Goal: Information Seeking & Learning: Learn about a topic

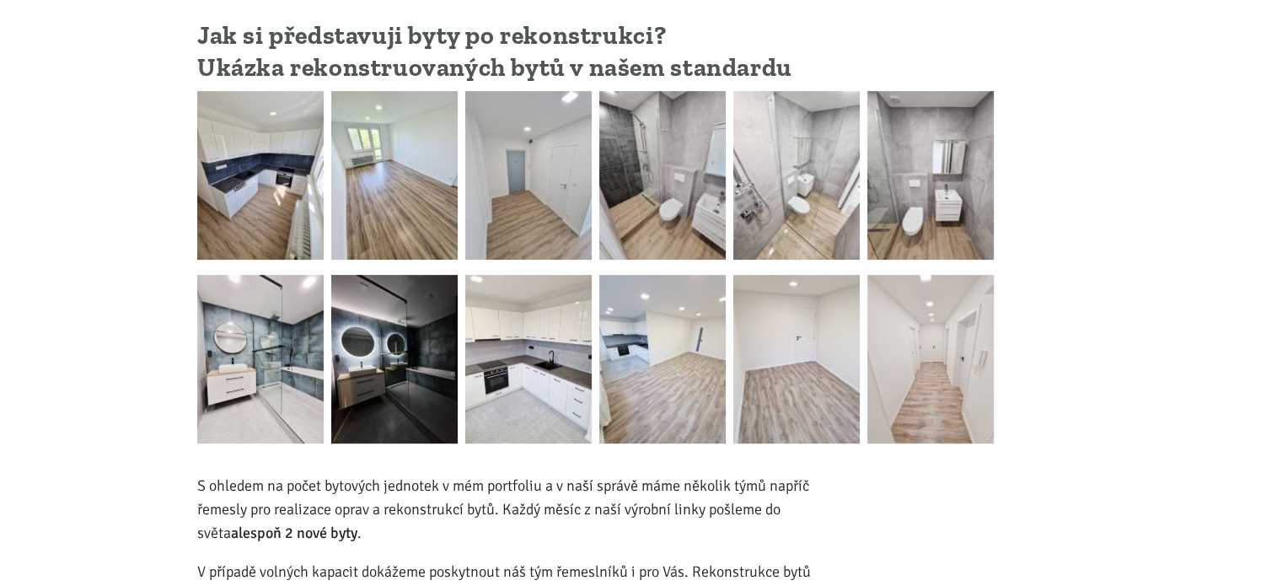
scroll to position [590, 0]
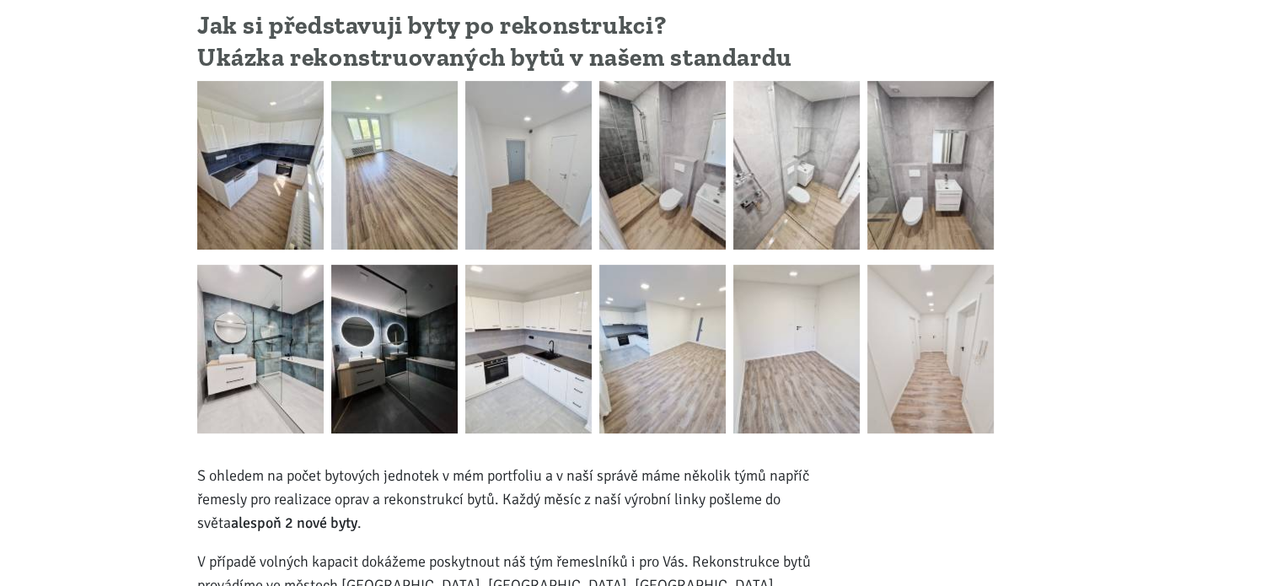
click at [929, 179] on img at bounding box center [930, 165] width 126 height 169
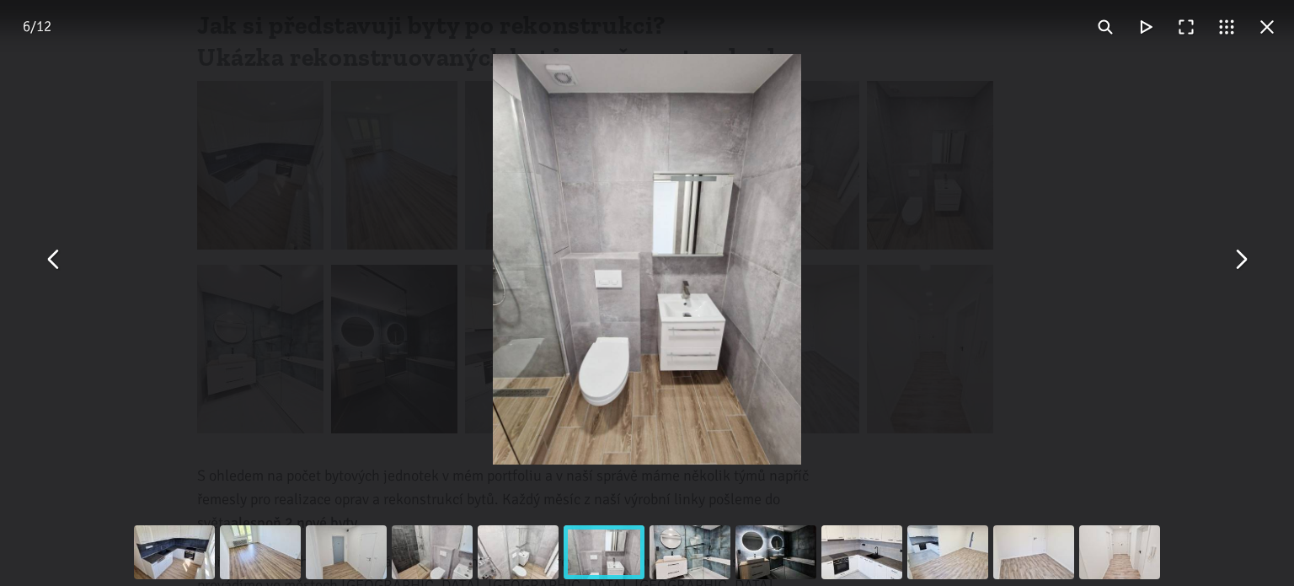
click at [1270, 24] on button "You can close this modal content with the ESC key" at bounding box center [1267, 27] width 40 height 40
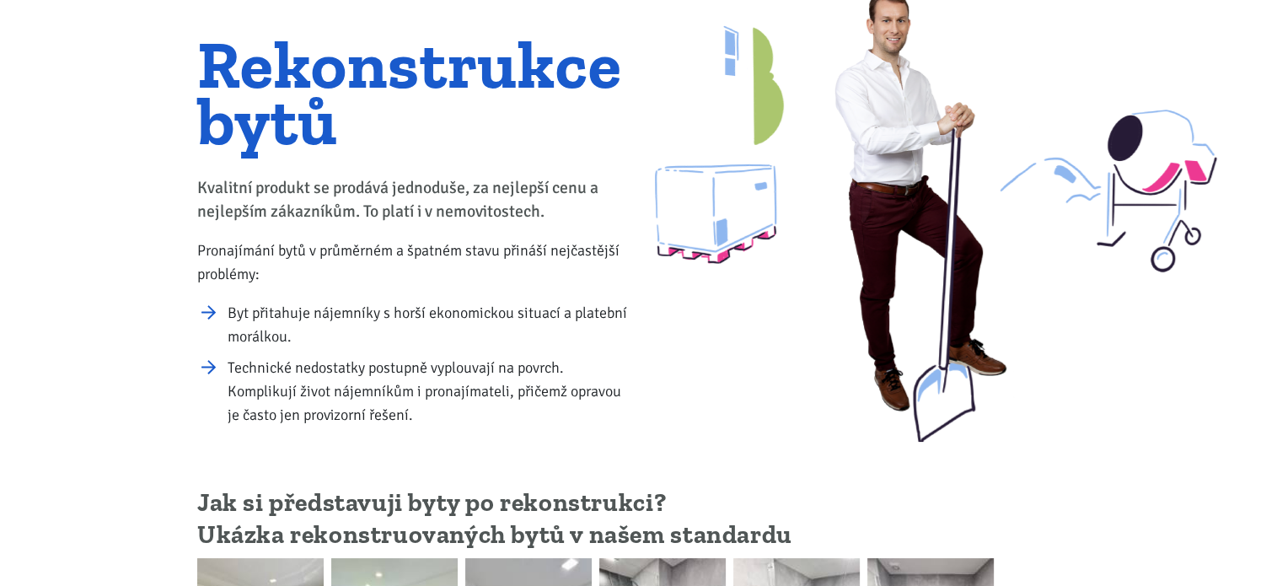
scroll to position [14, 0]
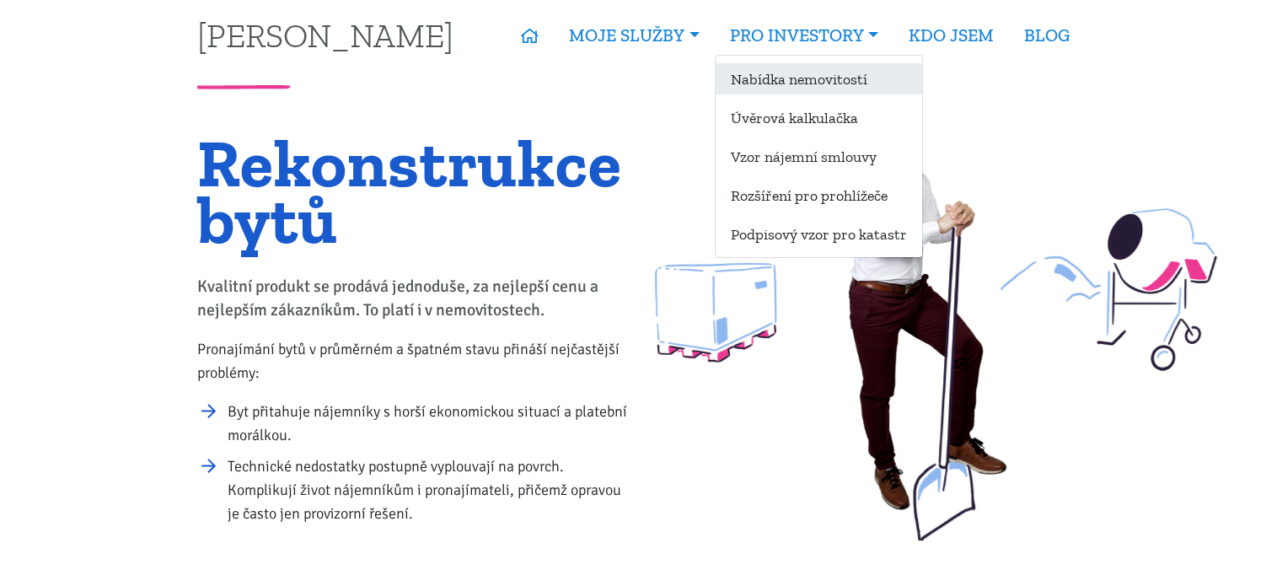
click at [856, 73] on link "Nabídka nemovitostí" at bounding box center [818, 78] width 206 height 31
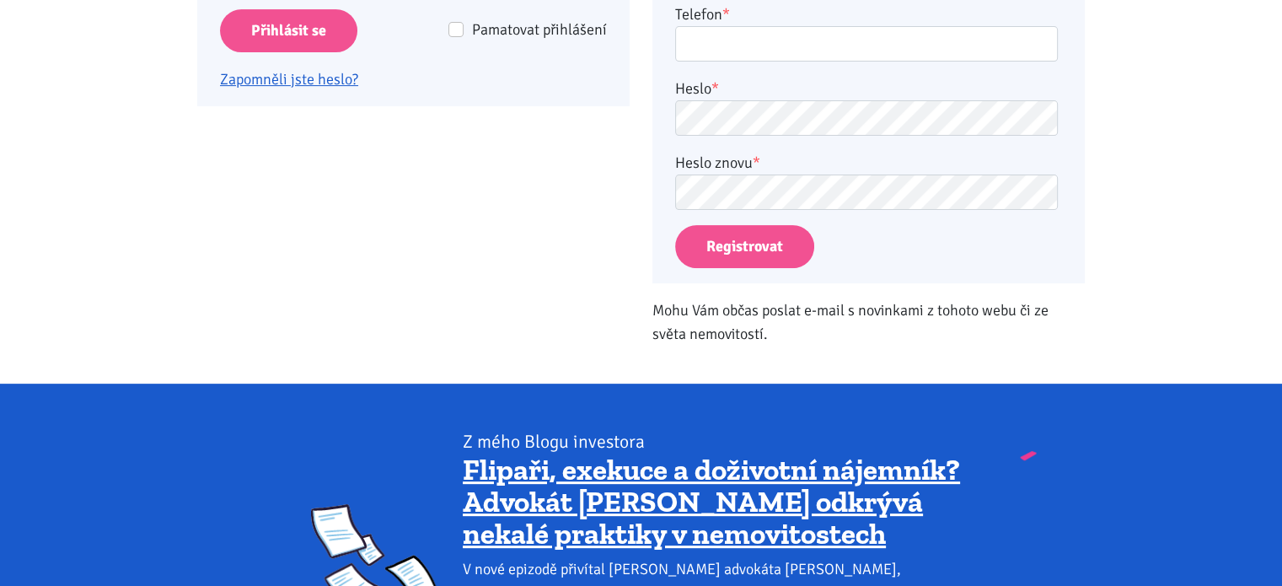
scroll to position [758, 0]
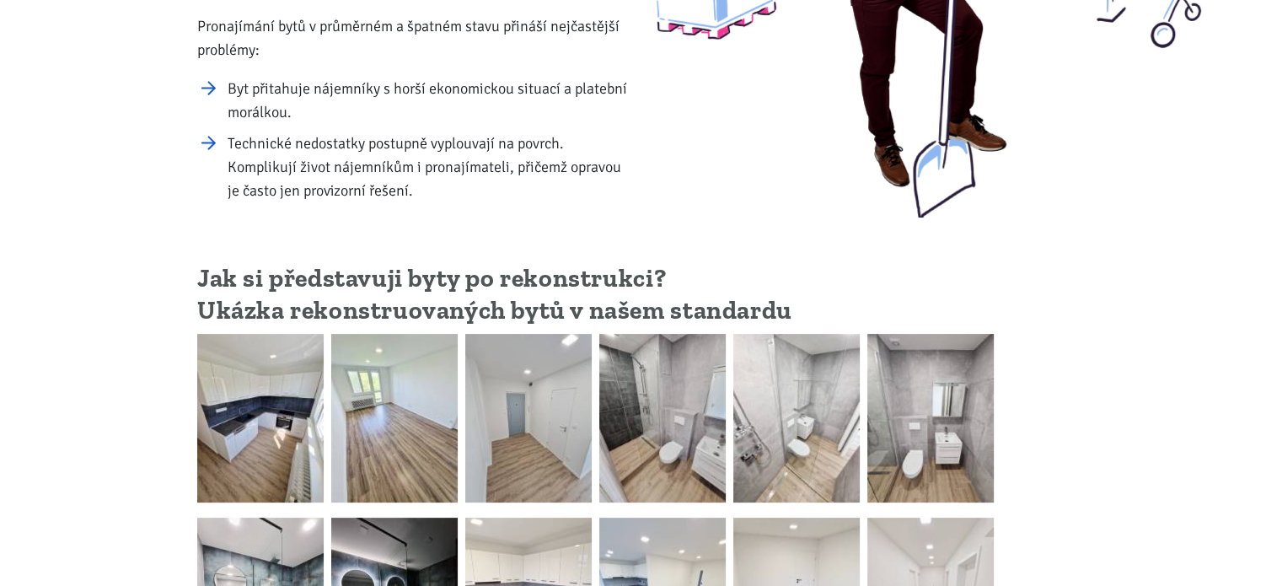
scroll to position [758, 0]
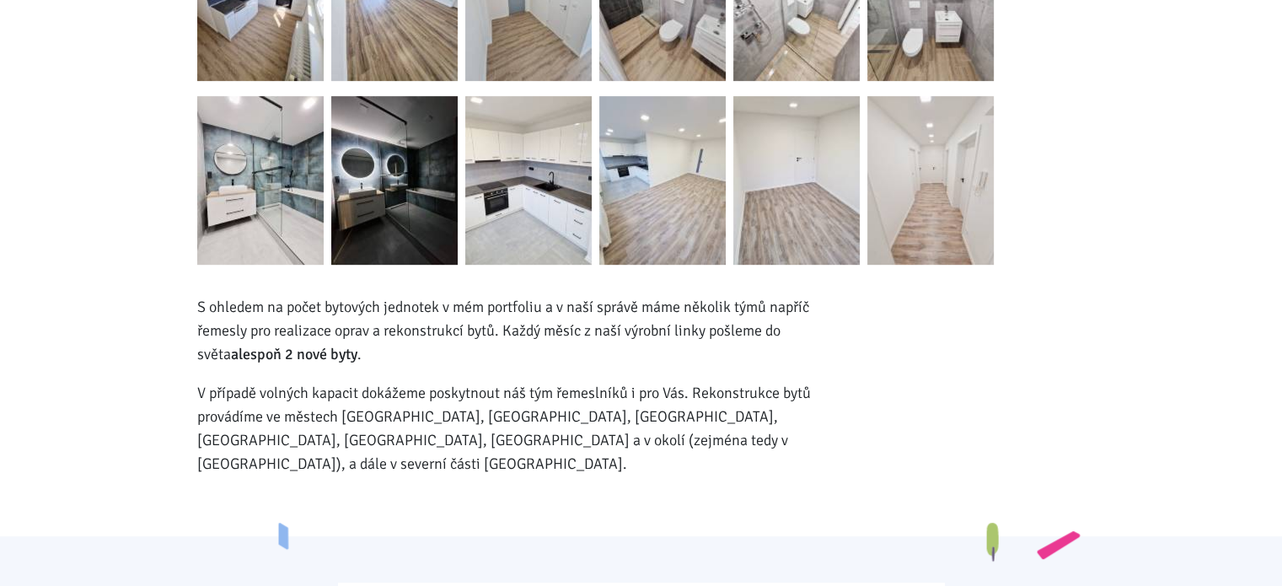
click at [431, 169] on img at bounding box center [394, 180] width 126 height 169
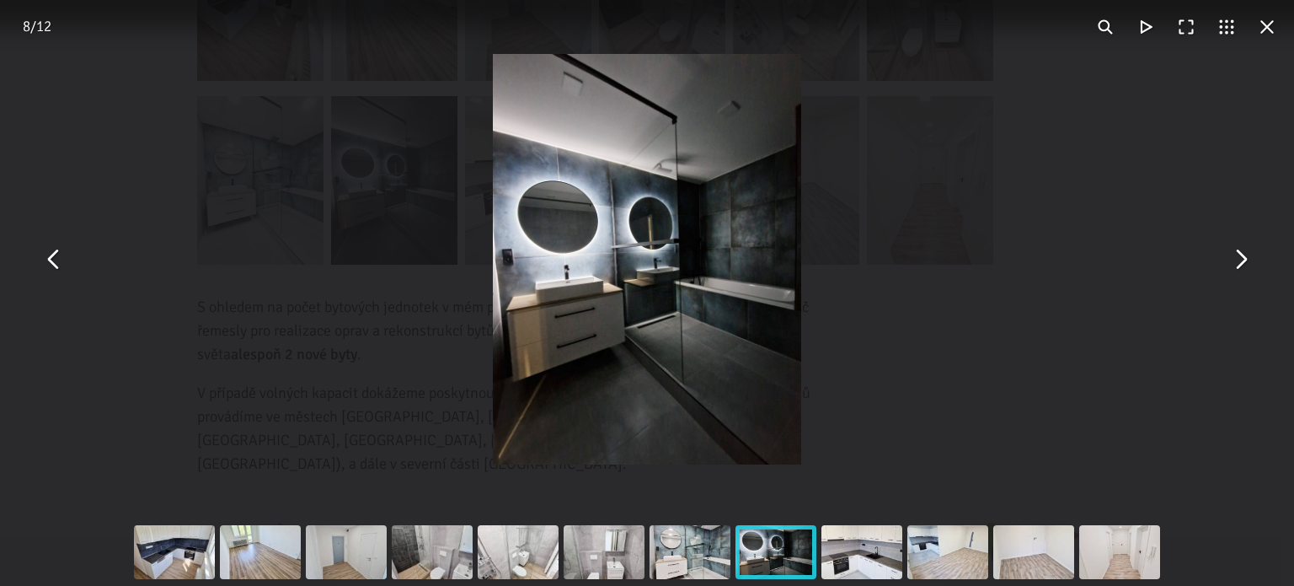
click at [63, 269] on button "You can close this modal content with the ESC key" at bounding box center [54, 259] width 40 height 40
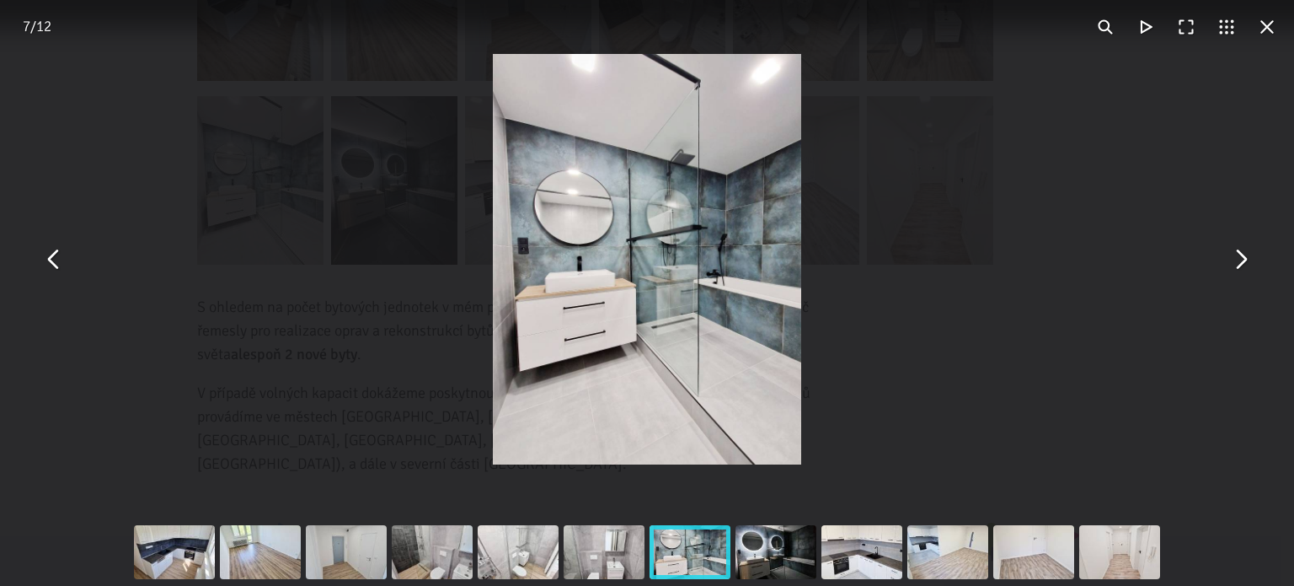
click at [1267, 43] on button "You can close this modal content with the ESC key" at bounding box center [1267, 27] width 40 height 40
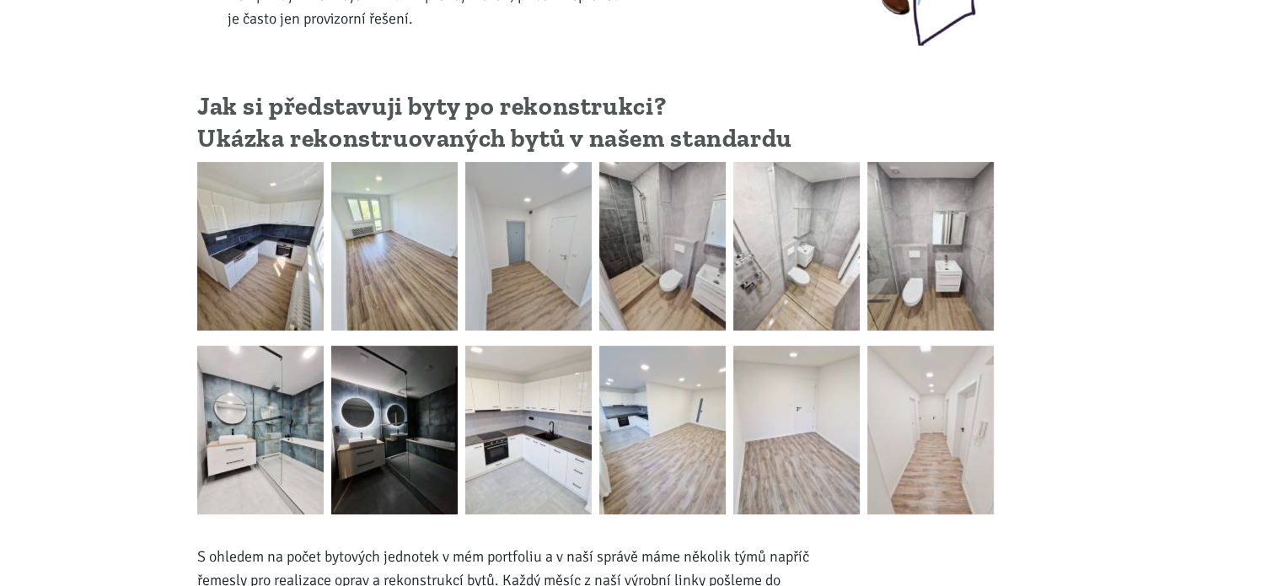
scroll to position [506, 0]
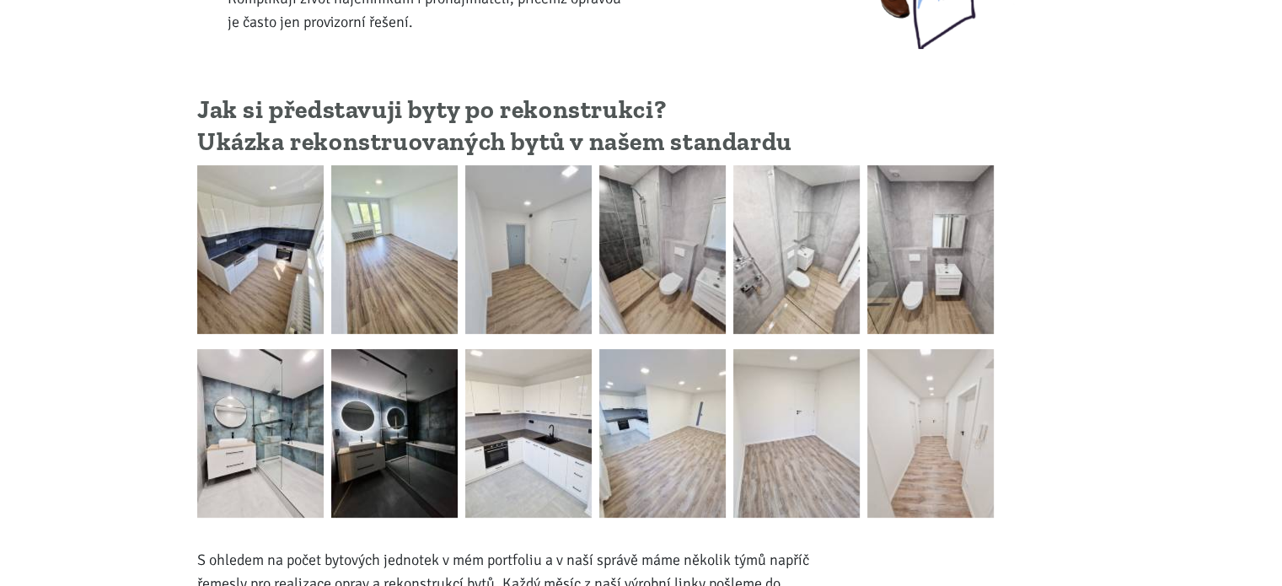
click at [916, 415] on img at bounding box center [930, 433] width 126 height 169
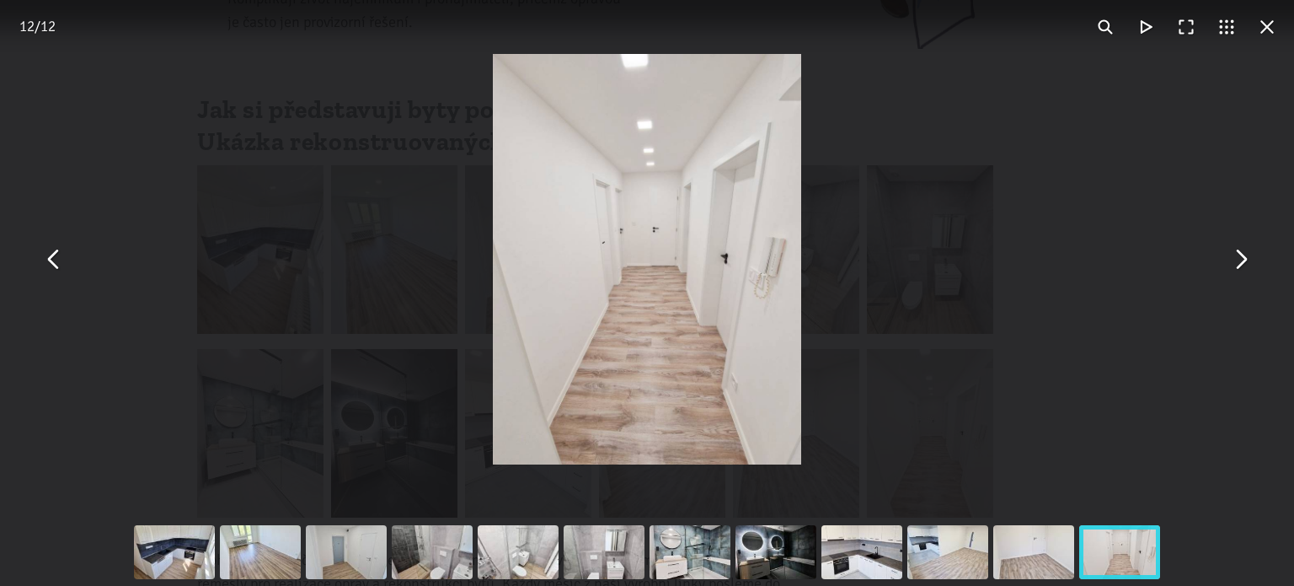
click at [37, 276] on div "You can close this modal content with the ESC key" at bounding box center [647, 259] width 1294 height 518
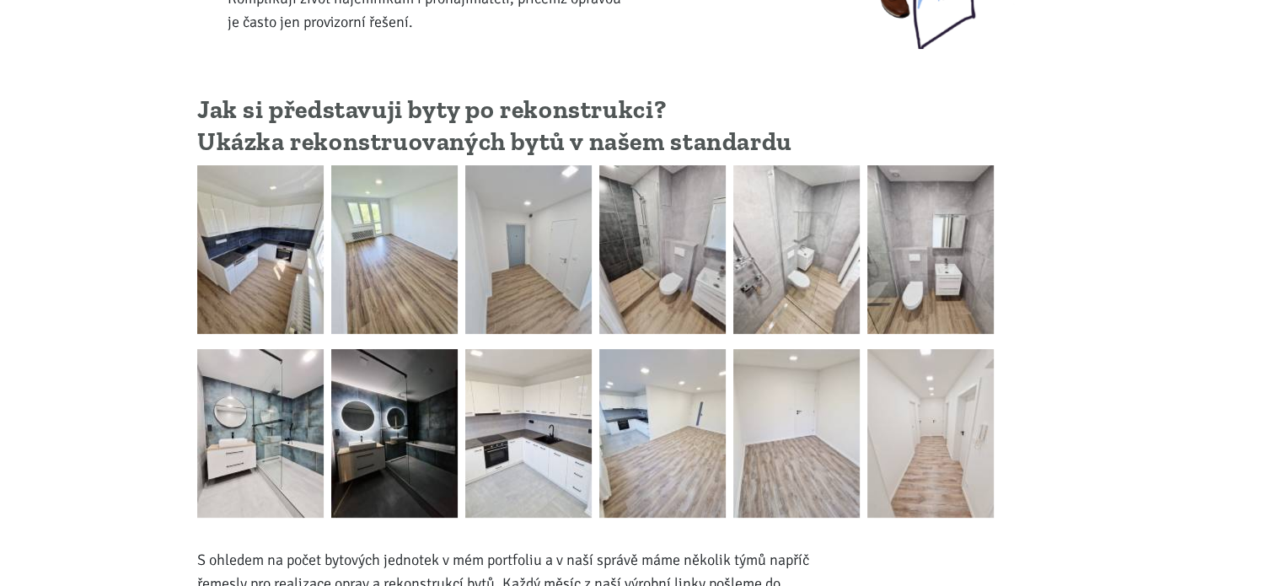
click at [612, 416] on img at bounding box center [662, 433] width 126 height 169
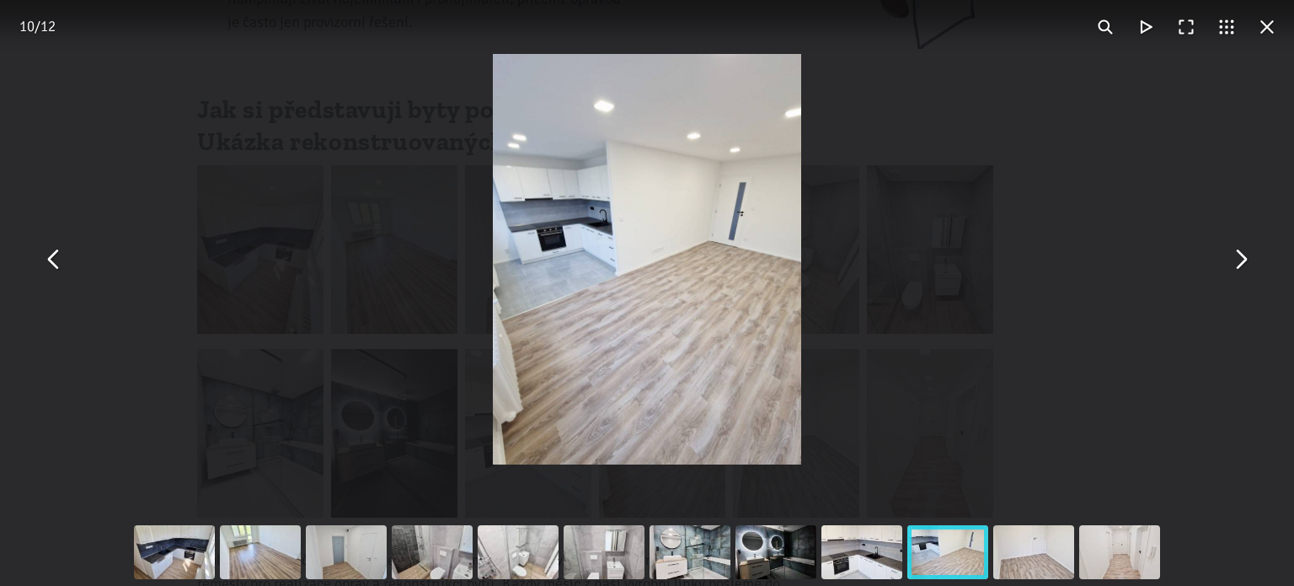
click at [1266, 20] on button "You can close this modal content with the ESC key" at bounding box center [1267, 27] width 40 height 40
